Goal: Task Accomplishment & Management: Use online tool/utility

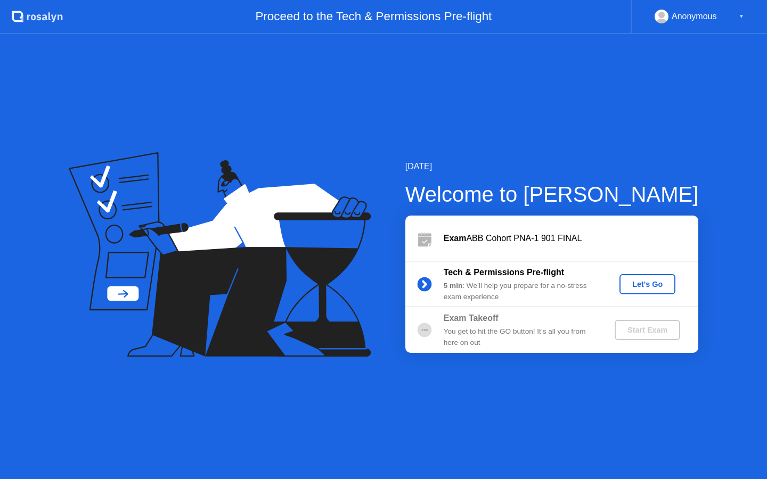
click at [641, 281] on div "Let's Go" at bounding box center [646, 284] width 47 height 9
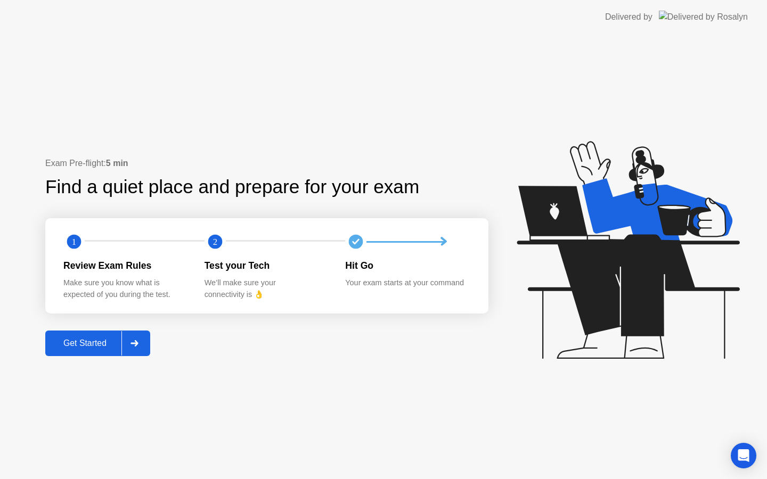
click at [137, 335] on div at bounding box center [134, 343] width 26 height 24
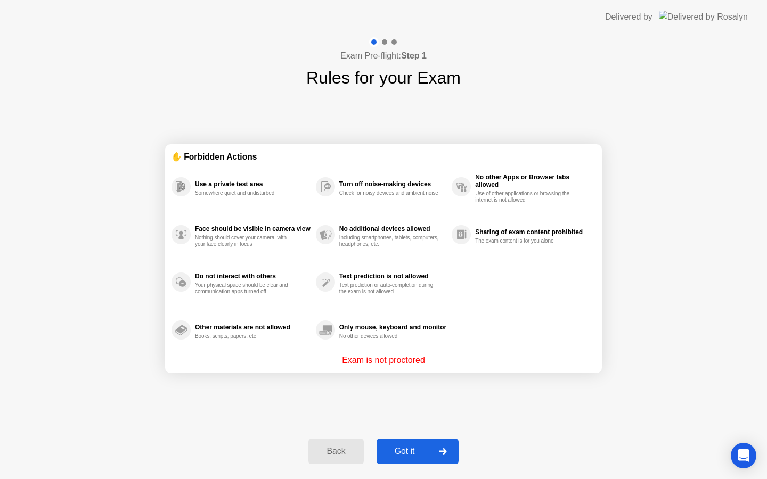
click at [409, 447] on div "Got it" at bounding box center [405, 452] width 50 height 10
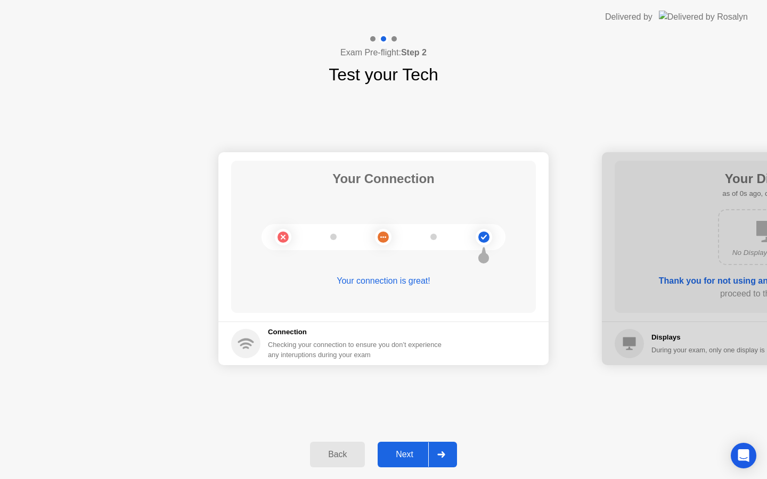
click at [414, 448] on button "Next" at bounding box center [417, 455] width 79 height 26
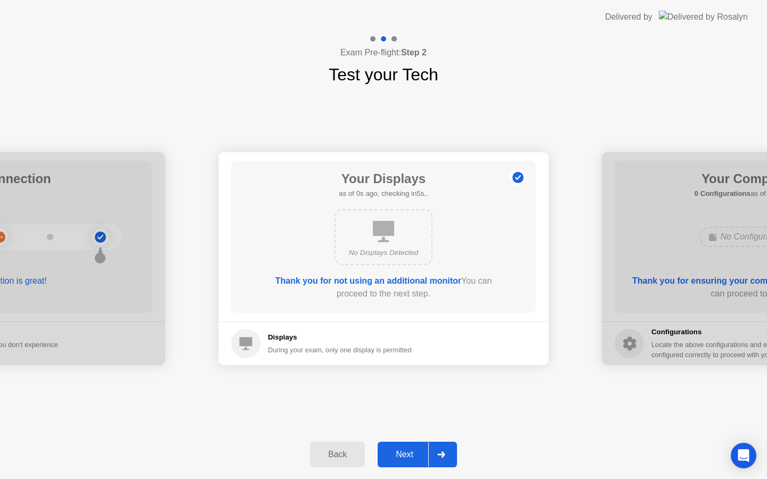
click at [414, 448] on button "Next" at bounding box center [417, 455] width 79 height 26
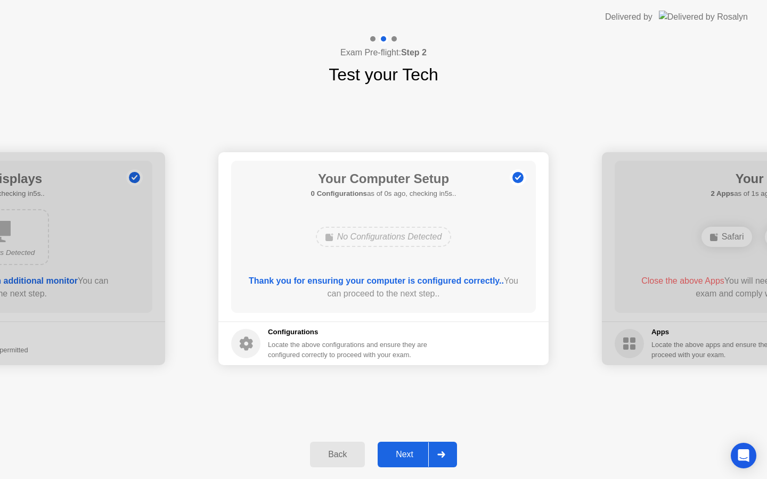
click at [414, 450] on div "Next" at bounding box center [404, 455] width 47 height 10
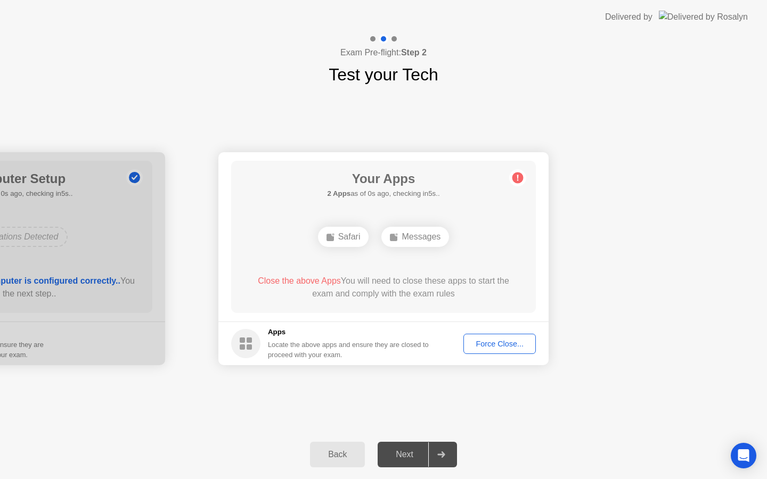
click at [530, 334] on button "Force Close..." at bounding box center [499, 344] width 72 height 20
click at [513, 479] on div at bounding box center [383, 479] width 767 height 0
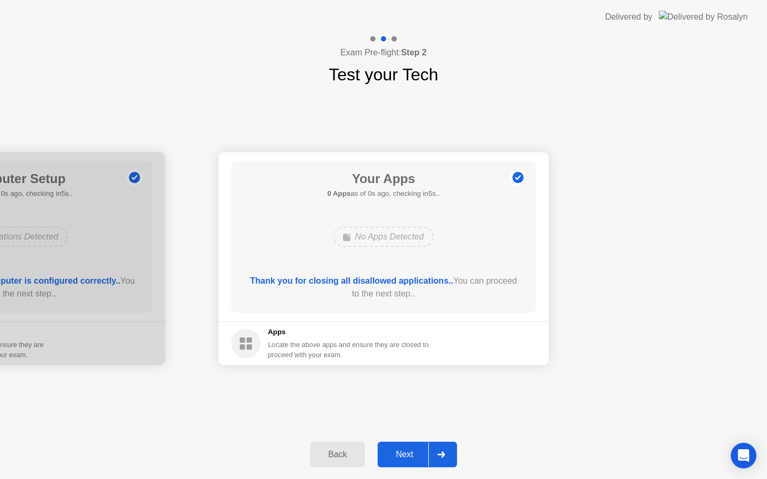
click at [399, 447] on button "Next" at bounding box center [417, 455] width 79 height 26
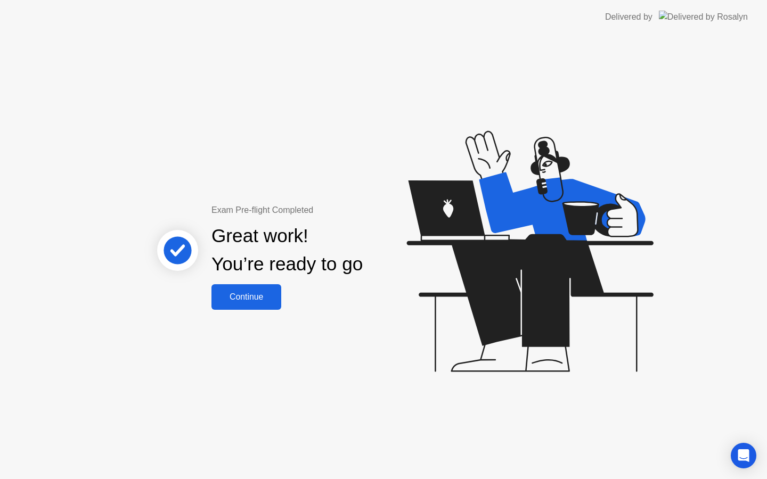
click at [239, 305] on button "Continue" at bounding box center [246, 297] width 70 height 26
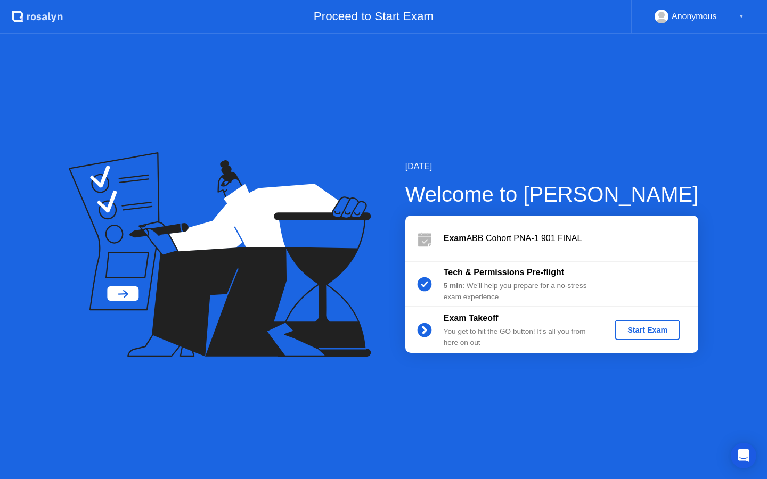
click at [636, 331] on div "Start Exam" at bounding box center [647, 330] width 57 height 9
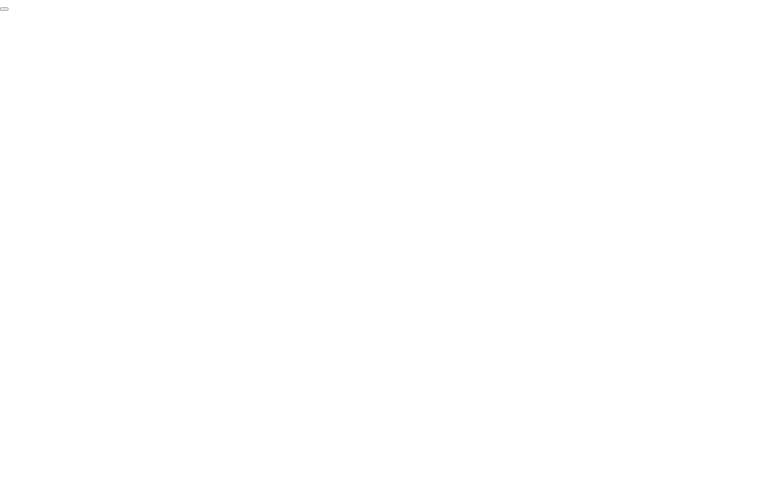
click at [9, 11] on button "End Proctoring Session" at bounding box center [4, 8] width 9 height 3
